Goal: Check status: Check status

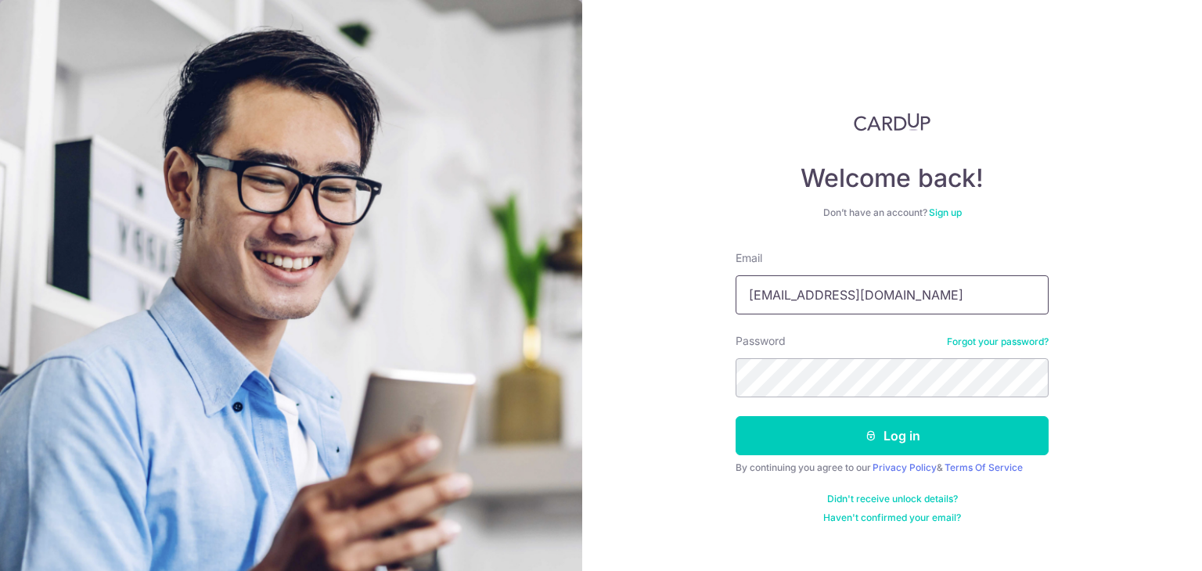
click at [892, 301] on input "zircon.zl@gmail.com" at bounding box center [892, 295] width 313 height 39
type input "[EMAIL_ADDRESS][DOMAIN_NAME]"
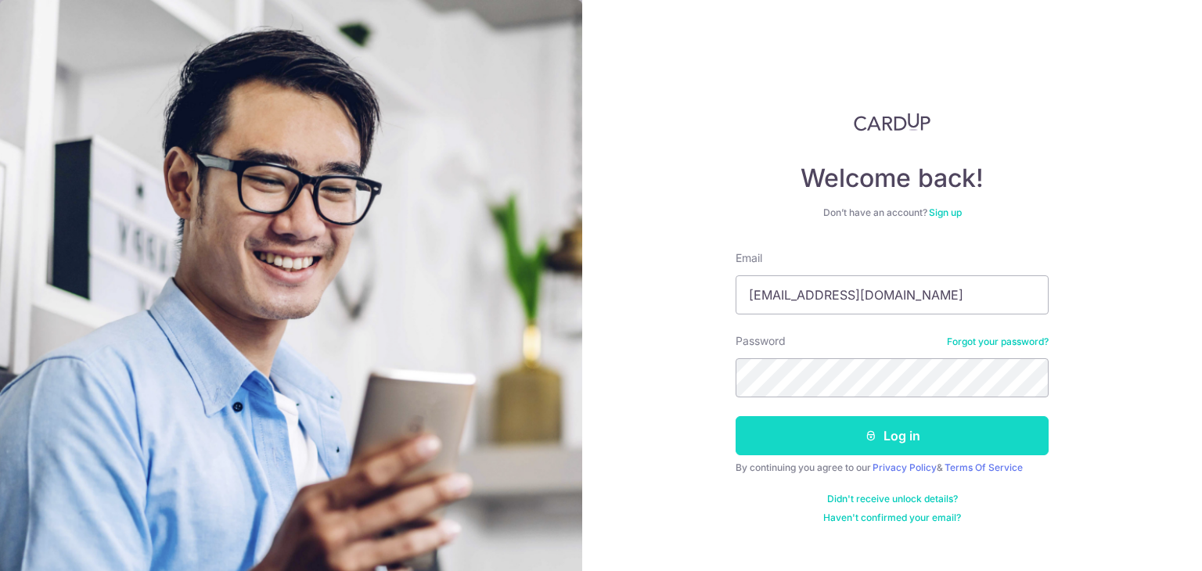
click at [812, 429] on button "Log in" at bounding box center [892, 435] width 313 height 39
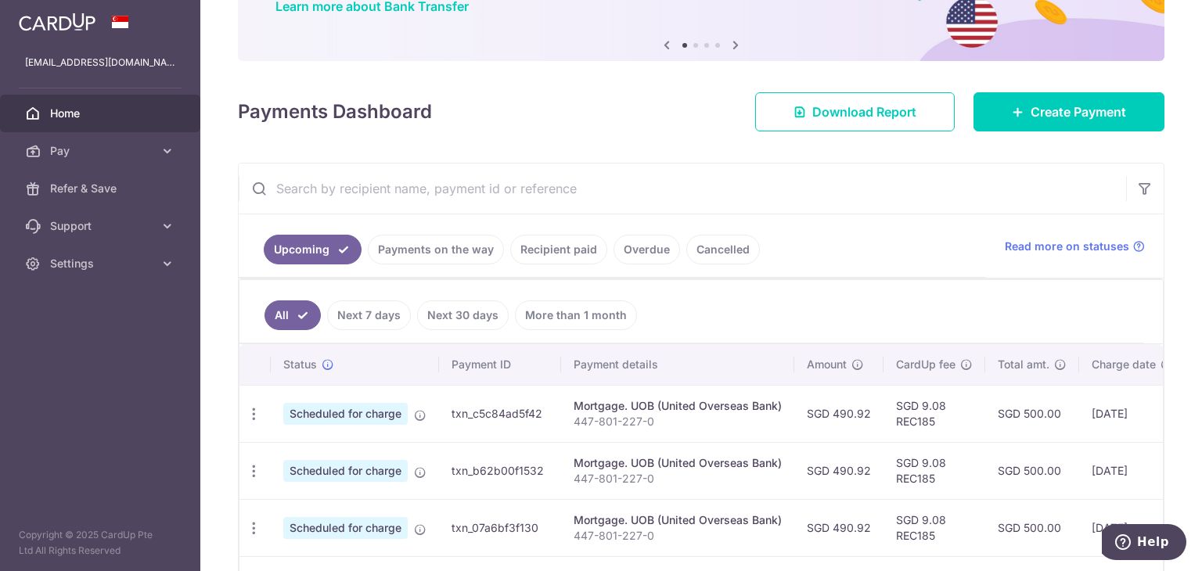
scroll to position [144, 0]
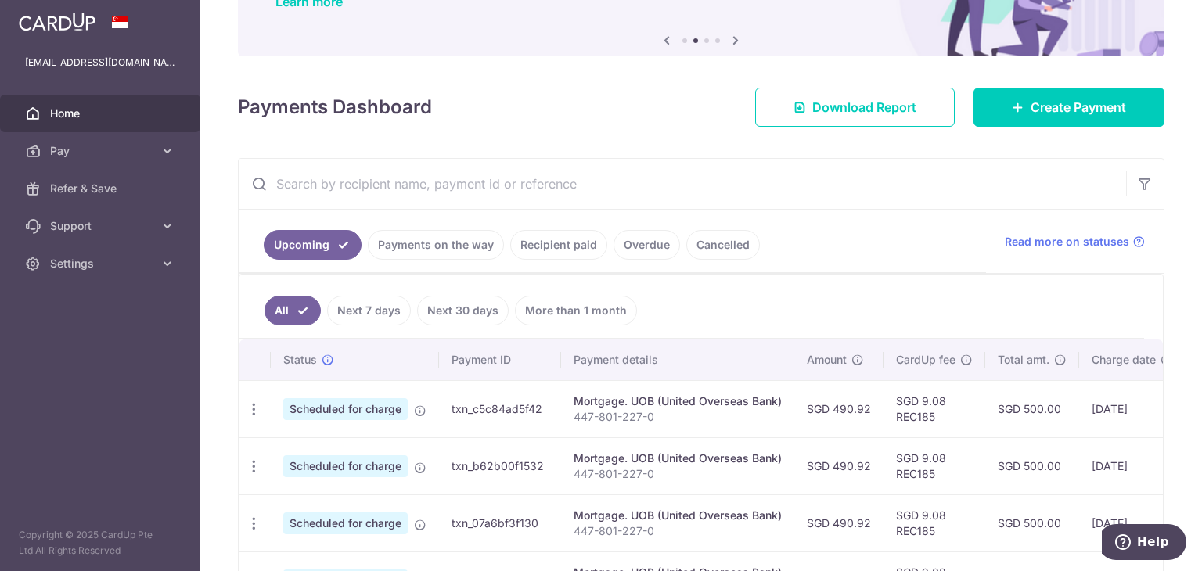
click at [576, 244] on link "Recipient paid" at bounding box center [558, 245] width 97 height 30
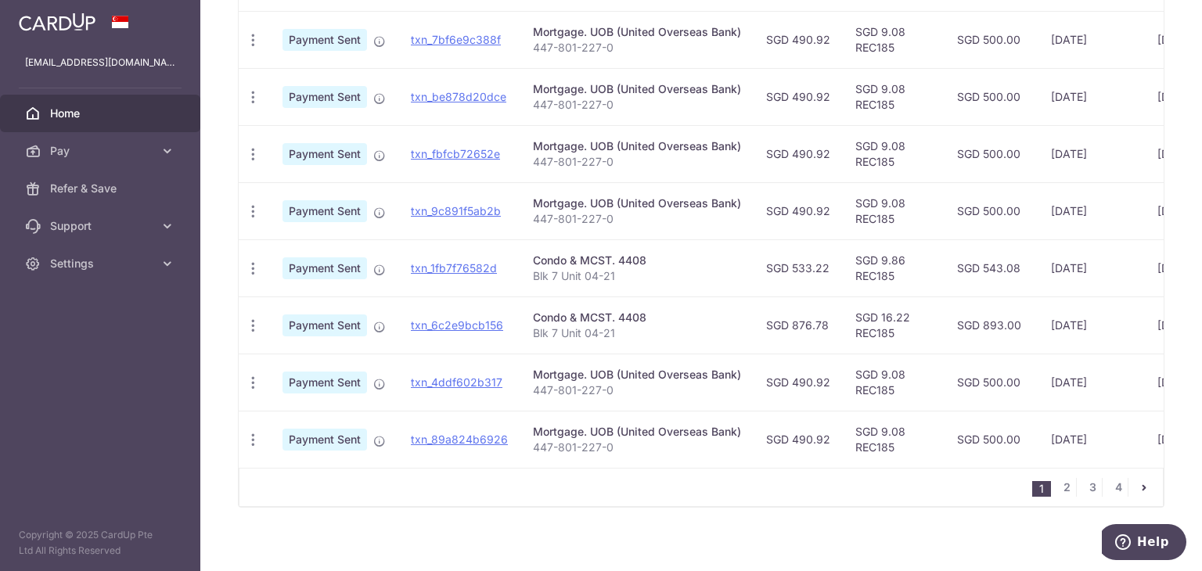
scroll to position [561, 0]
click at [447, 270] on link "txn_1fb7f76582d" at bounding box center [454, 268] width 86 height 13
click at [244, 264] on div "PDF Receipt" at bounding box center [253, 269] width 29 height 29
click at [252, 265] on icon "button" at bounding box center [253, 269] width 16 height 16
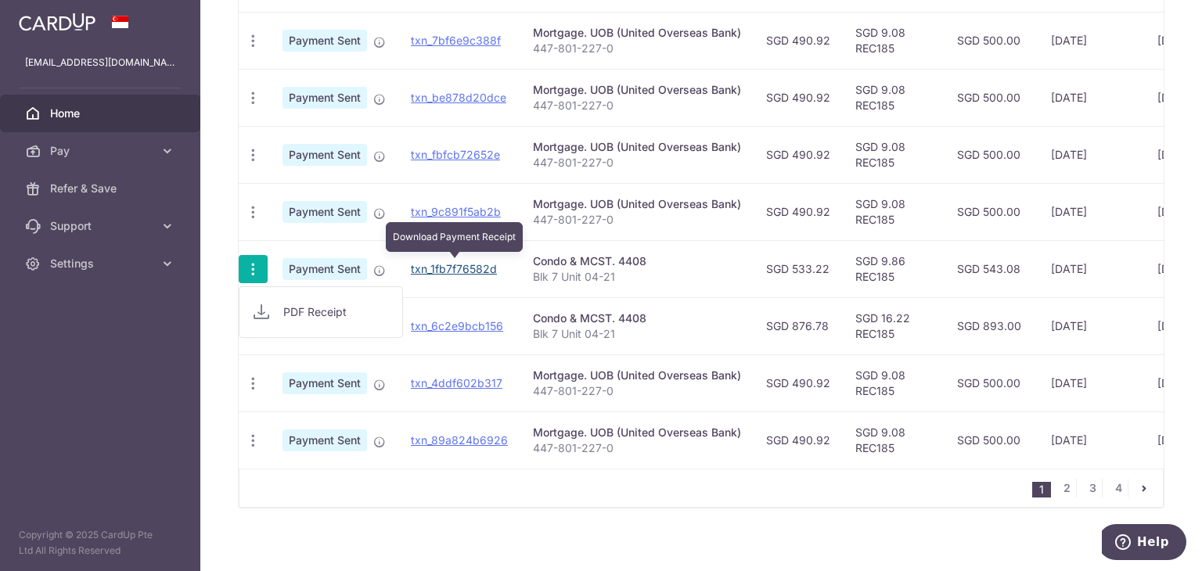
click at [445, 262] on link "txn_1fb7f76582d" at bounding box center [454, 268] width 86 height 13
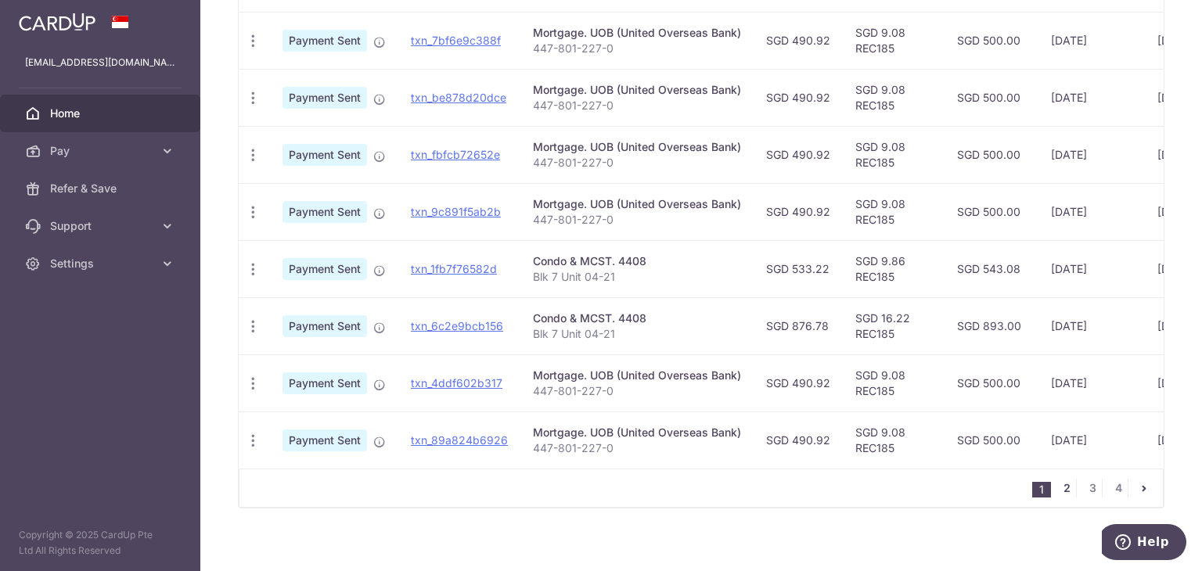
click at [1066, 496] on link "2" at bounding box center [1066, 488] width 19 height 19
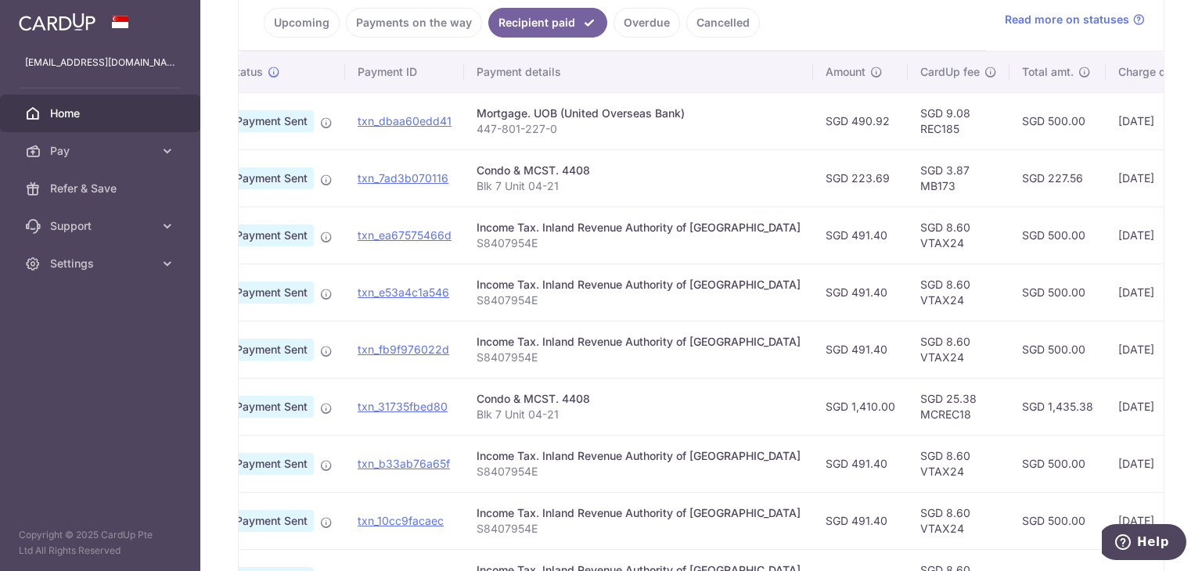
scroll to position [0, 50]
